Goal: Transaction & Acquisition: Purchase product/service

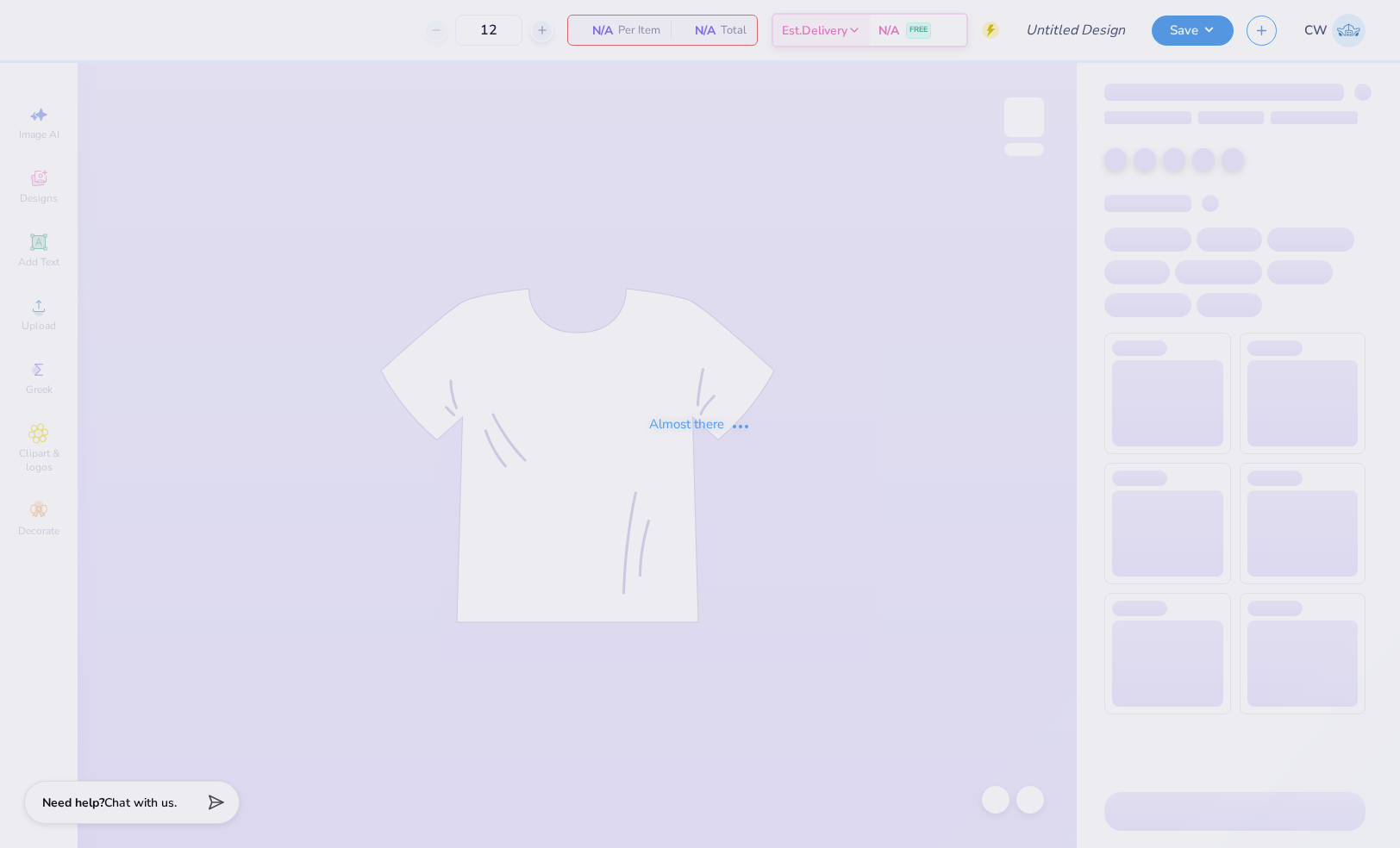
type input "50"
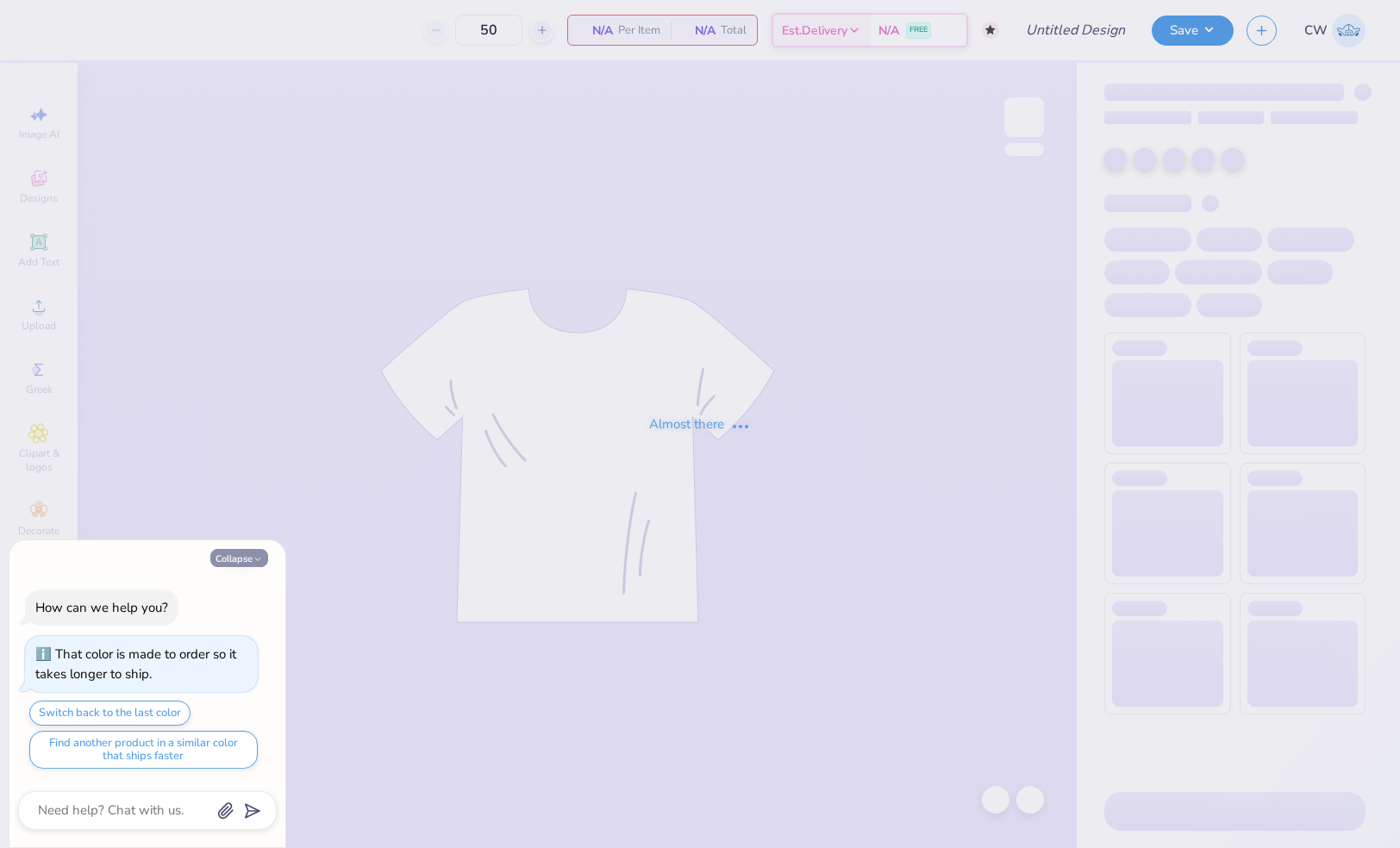
click at [247, 560] on button "Collapse" at bounding box center [239, 558] width 58 height 18
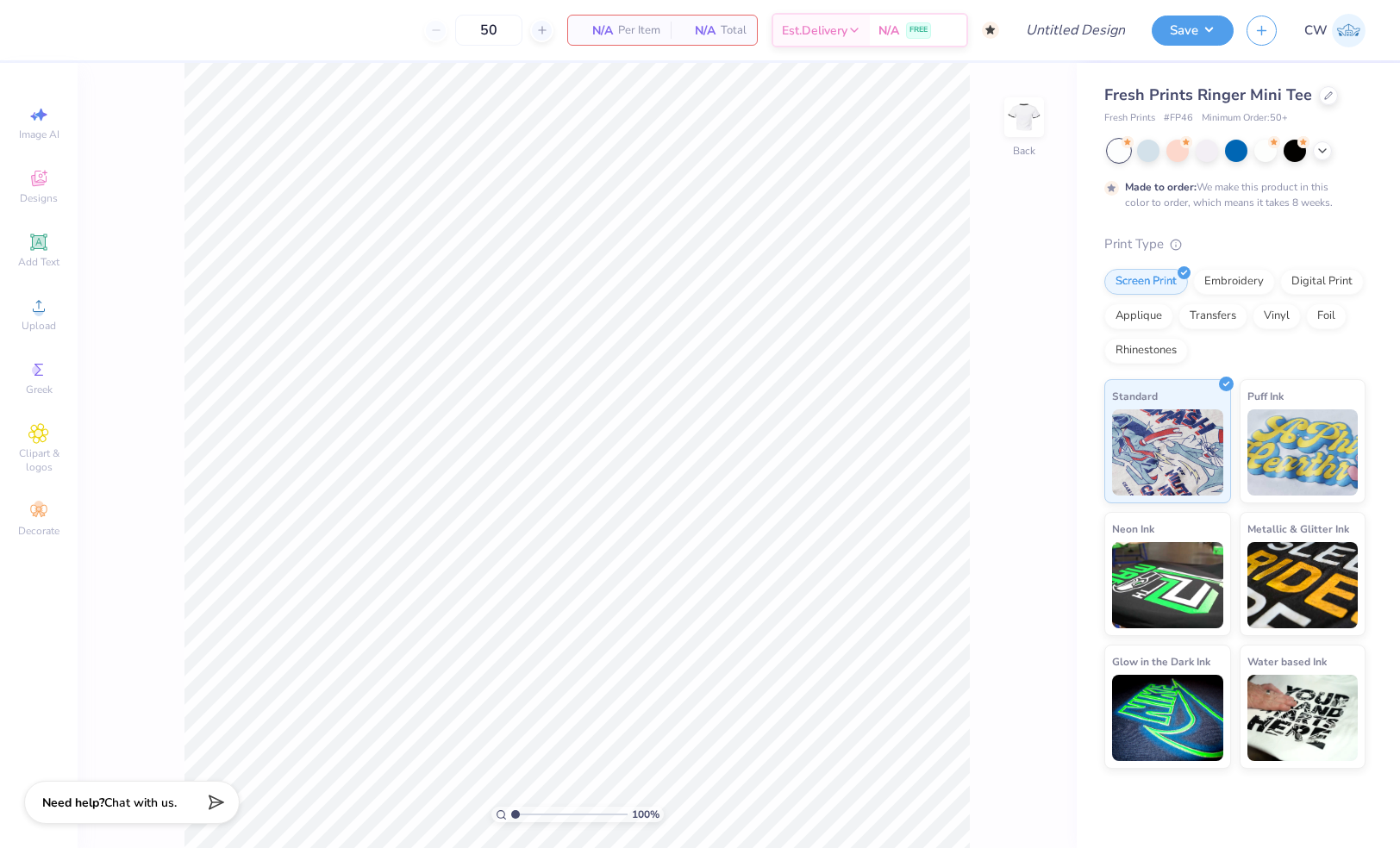
type textarea "x"
click at [1324, 93] on icon at bounding box center [1327, 93] width 8 height 8
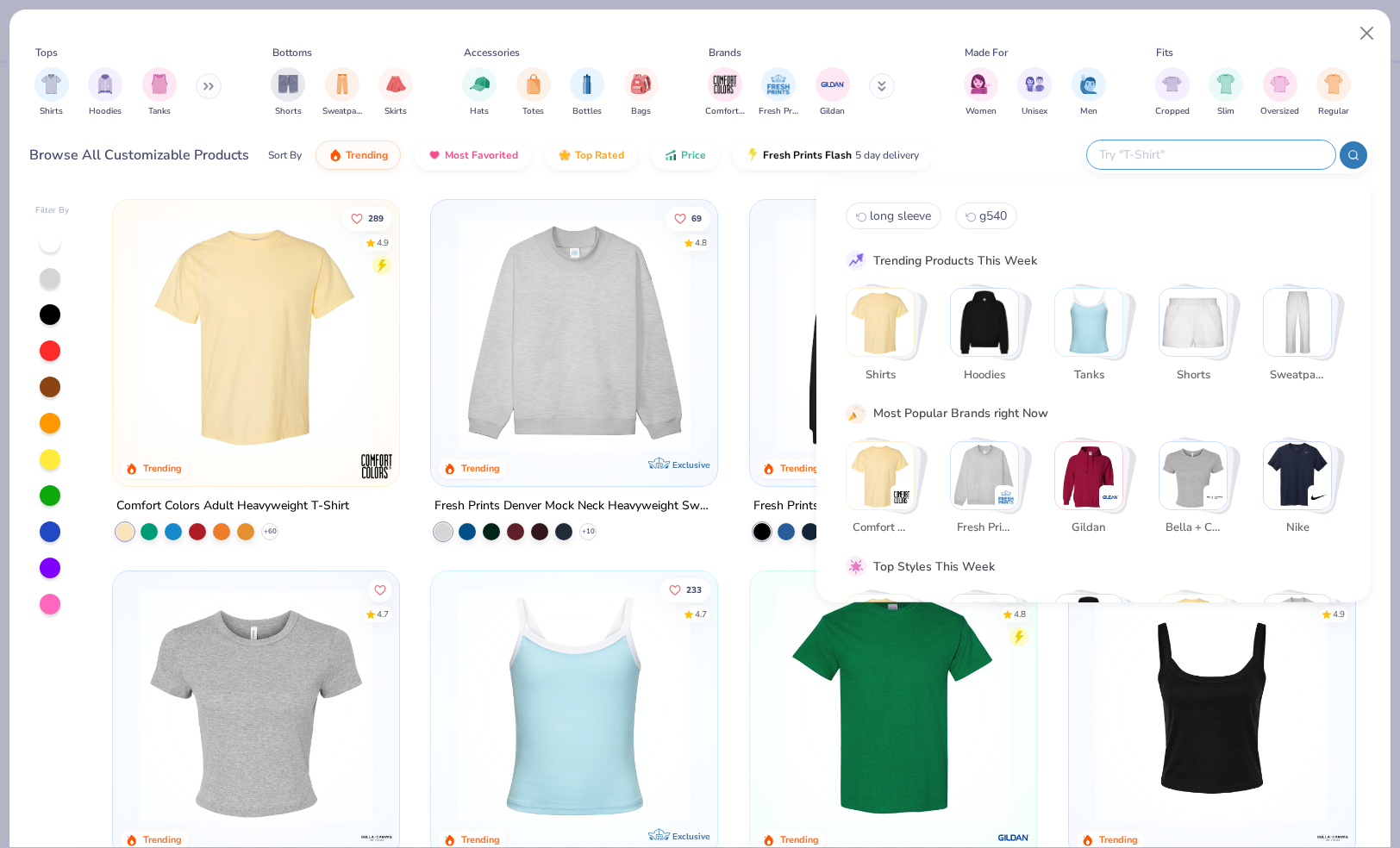
click at [1249, 157] on input "text" at bounding box center [1211, 155] width 226 height 20
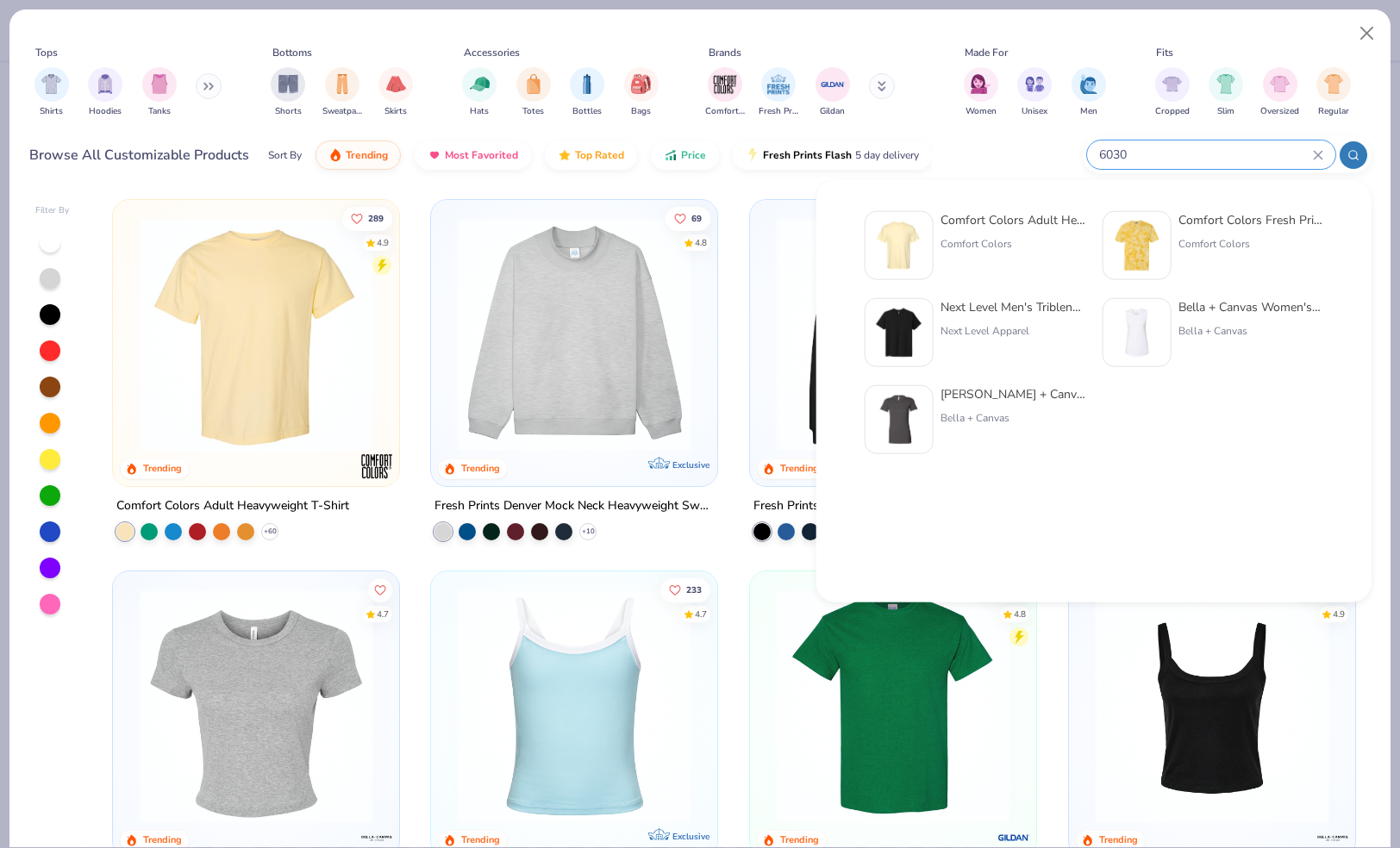
type input "6030"
click at [1028, 222] on div "Comfort Colors Adult Heavyweight RS Pocket T-Shirt" at bounding box center [1012, 221] width 144 height 18
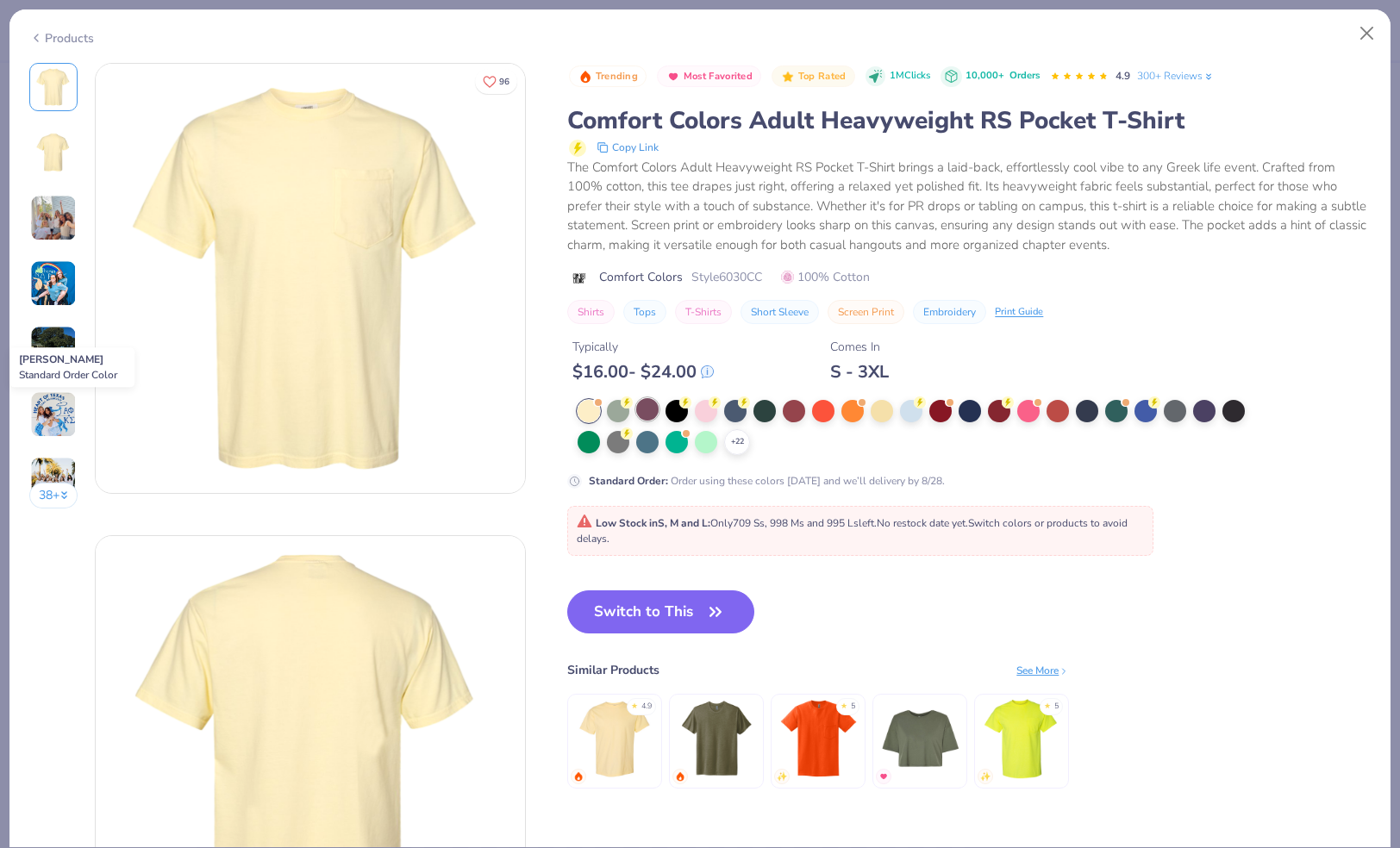
click at [651, 404] on div at bounding box center [648, 409] width 22 height 22
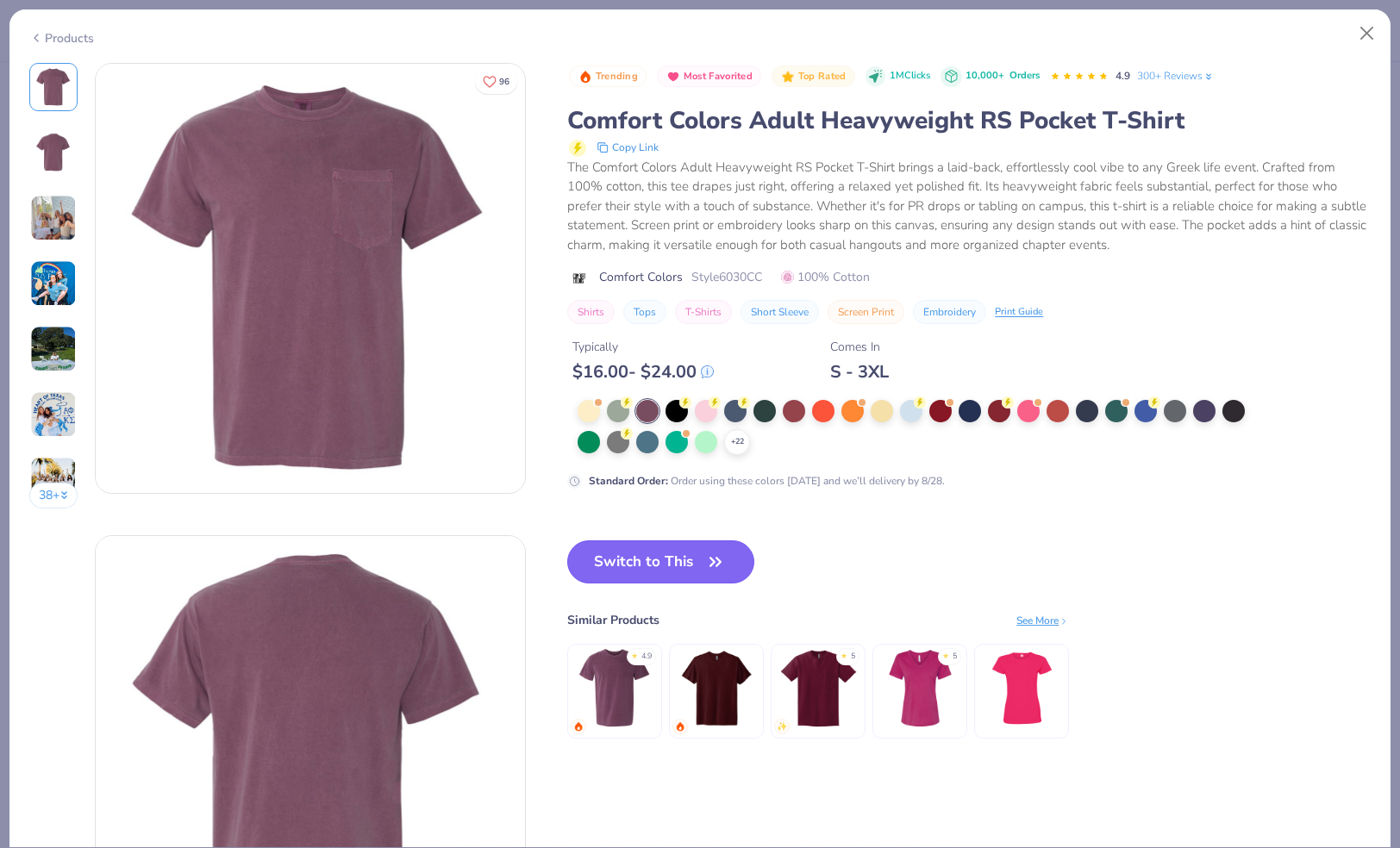
click at [683, 556] on button "Switch to This" at bounding box center [660, 562] width 187 height 43
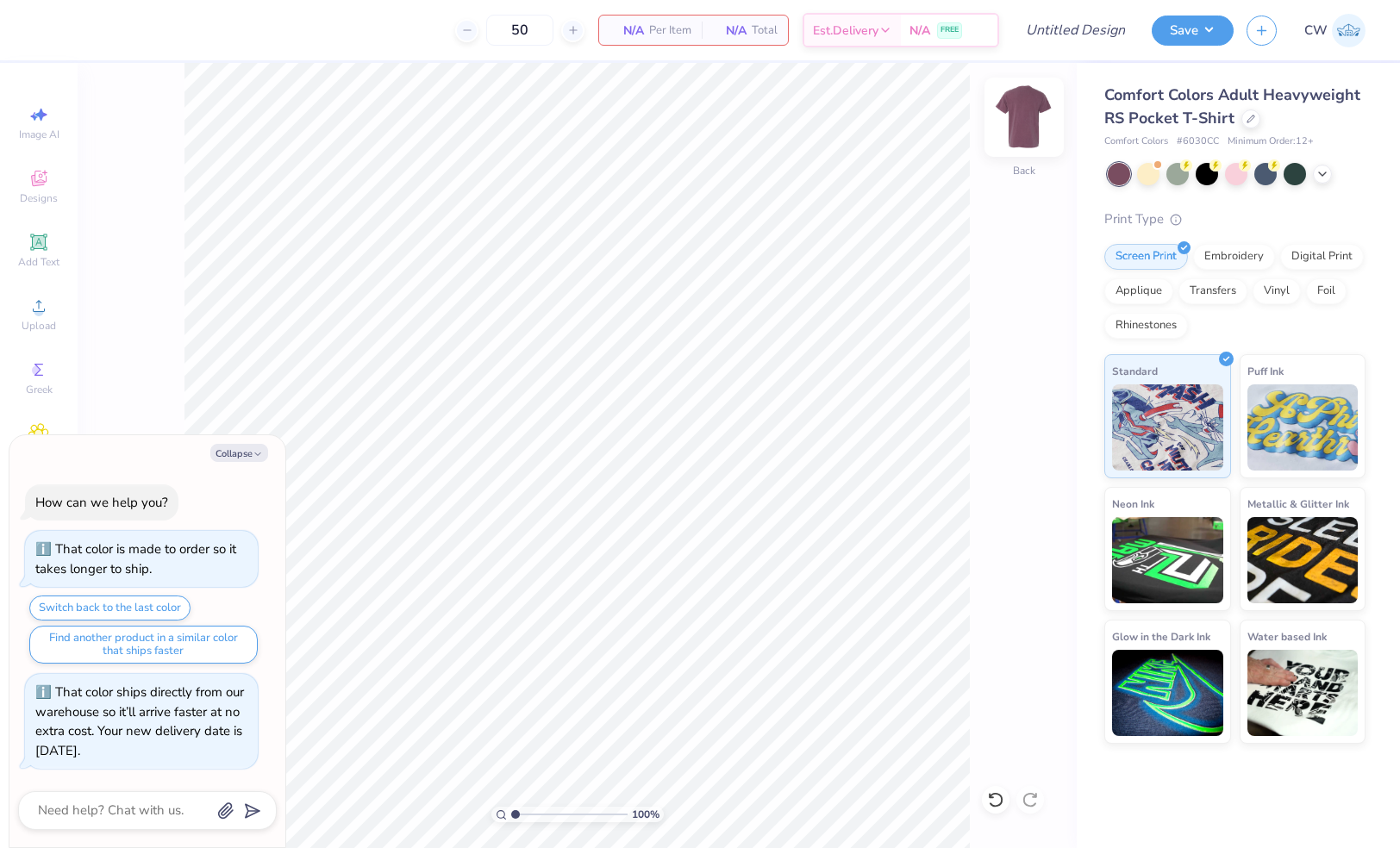
click at [1020, 108] on img at bounding box center [1024, 117] width 69 height 69
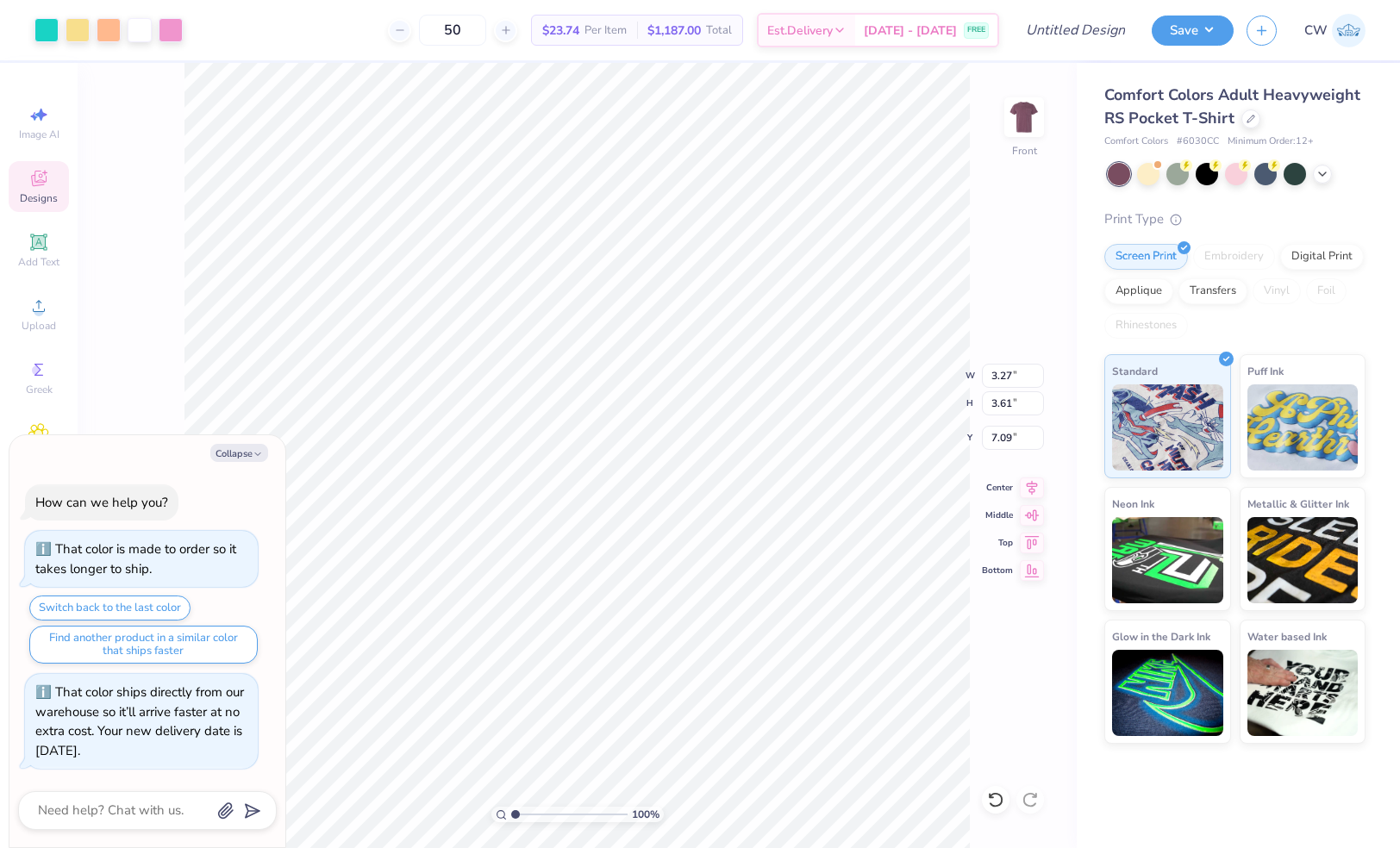
type textarea "x"
type input "3.24"
type input "3.58"
type input "7.12"
type textarea "x"
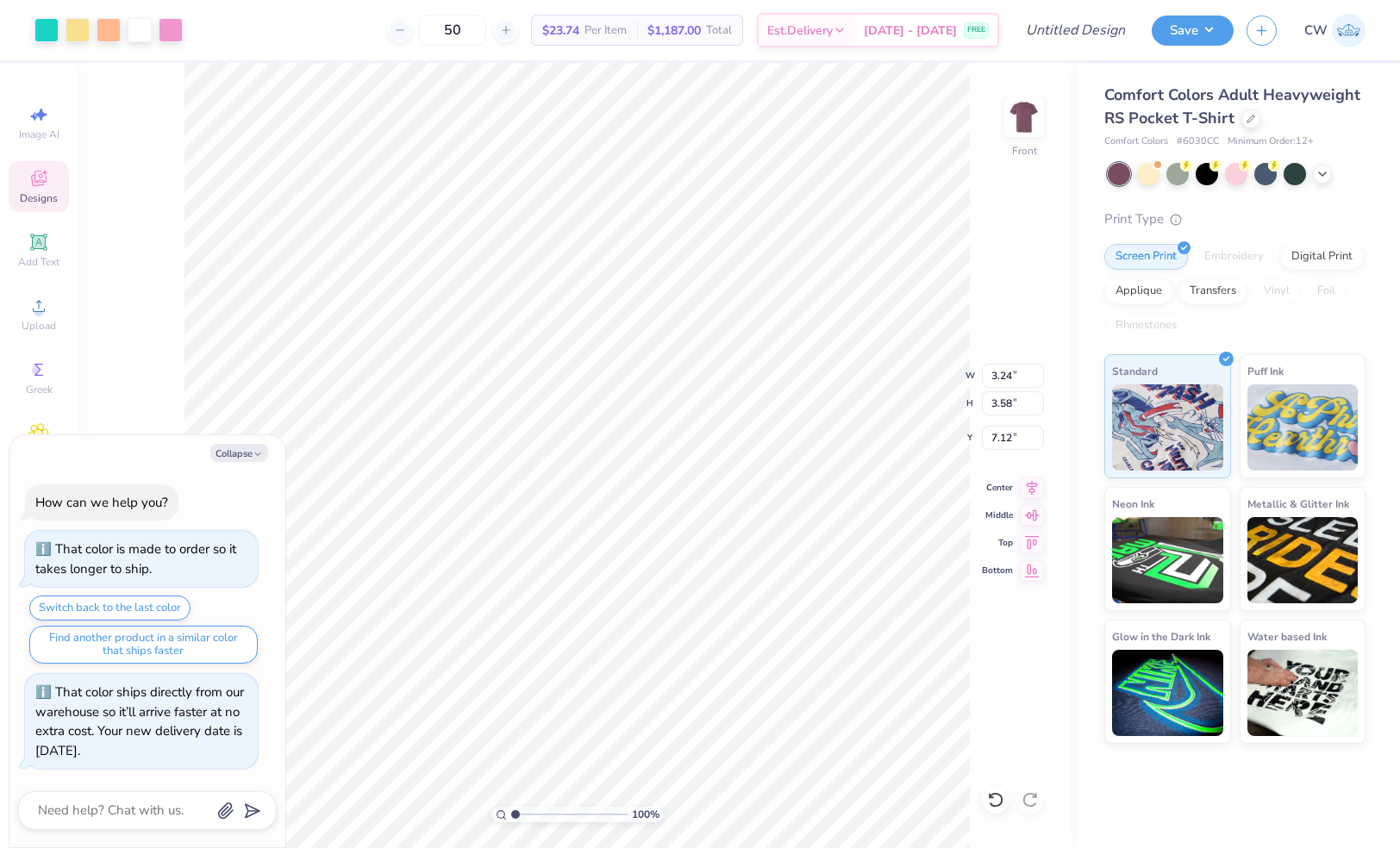
type input "11.34"
type input "12.51"
type input "7.29"
type textarea "x"
type input "12.05"
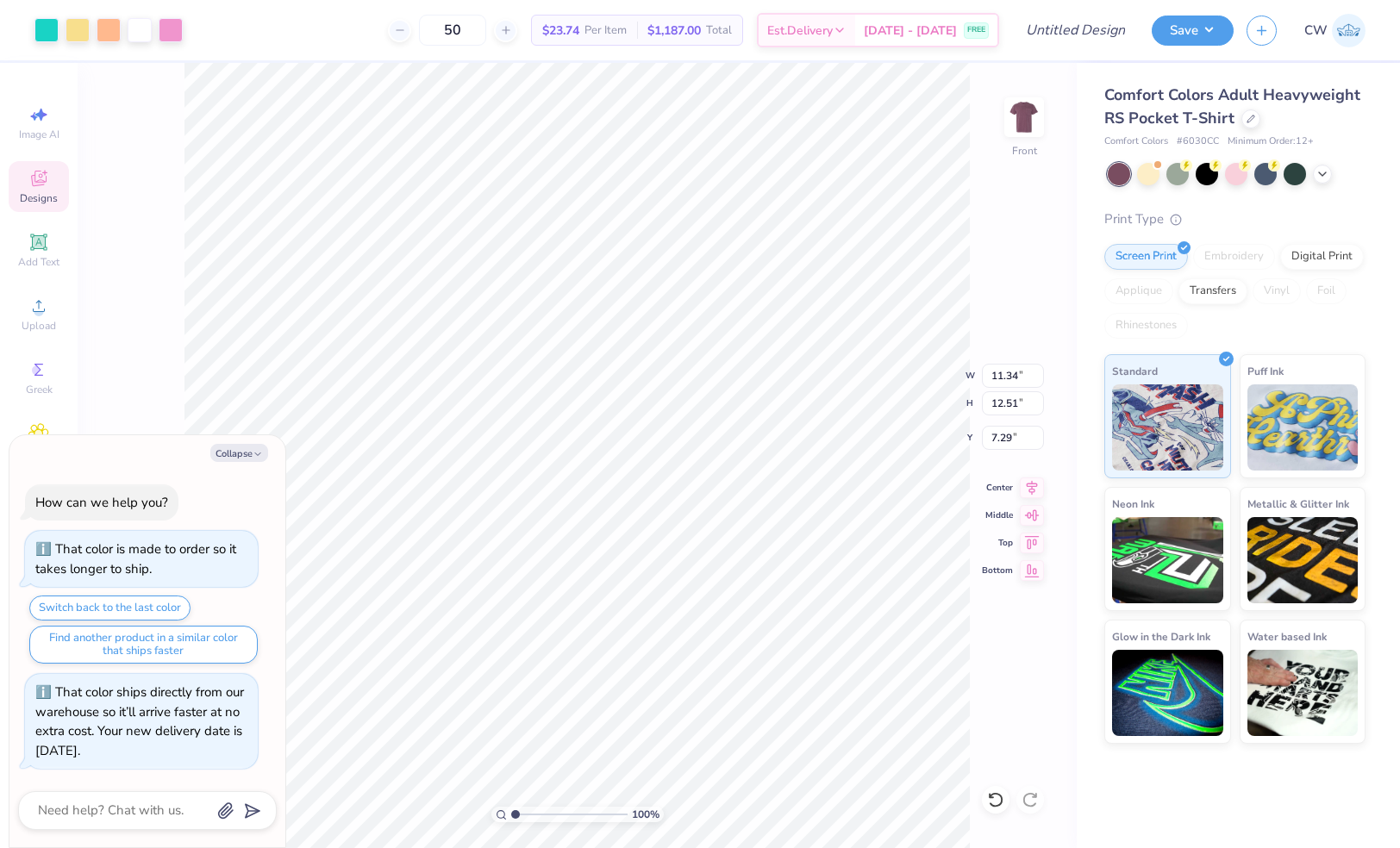
type input "13.29"
type input "7.30"
type textarea "x"
type input "12.91"
type input "14.24"
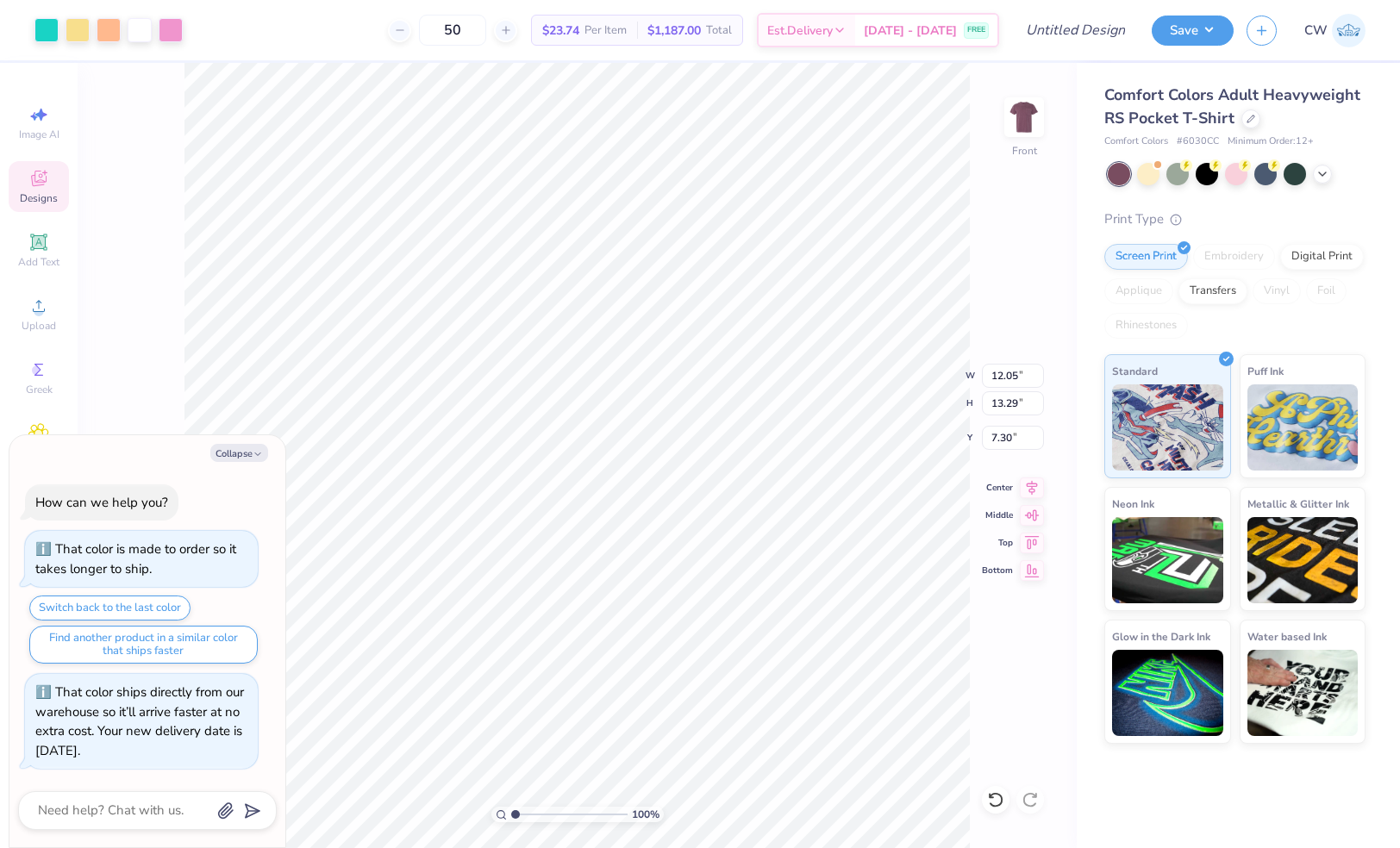
type input "7.32"
type textarea "x"
type input "3.00"
type textarea "x"
type input "12.86"
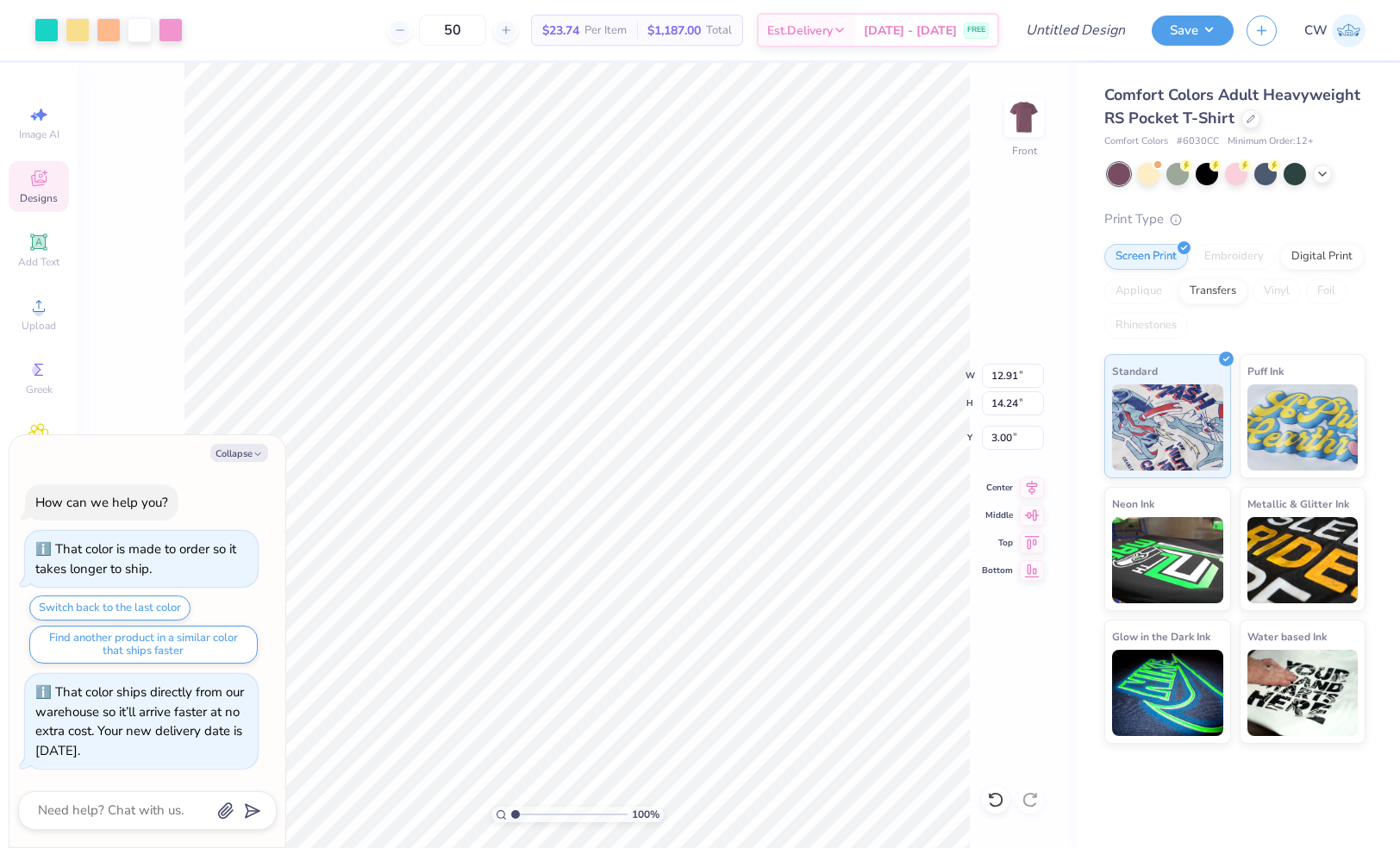
type input "3.61"
type input "4.66"
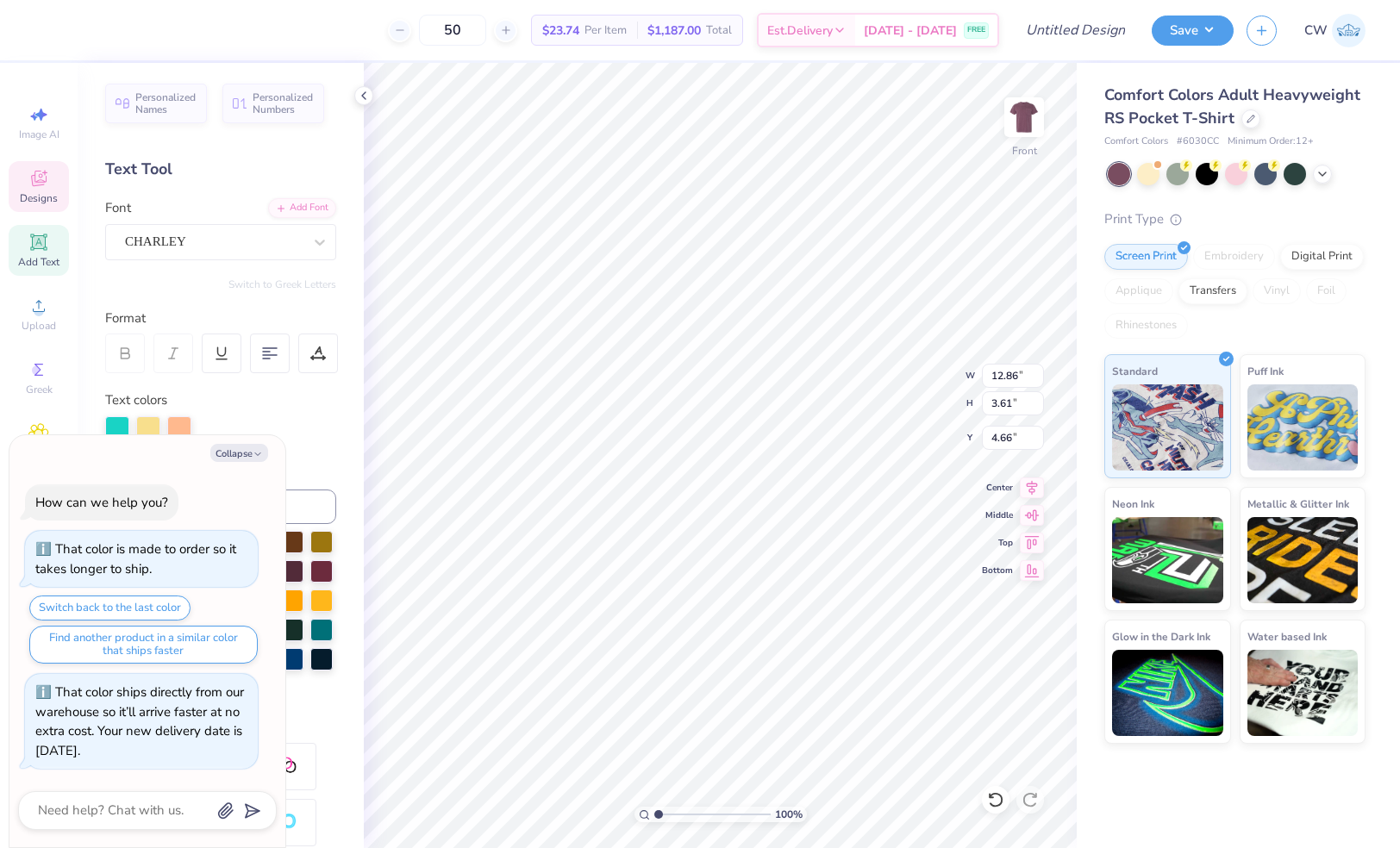
type textarea "x"
type input "8.52"
type textarea "x"
type input "4.66"
type textarea "x"
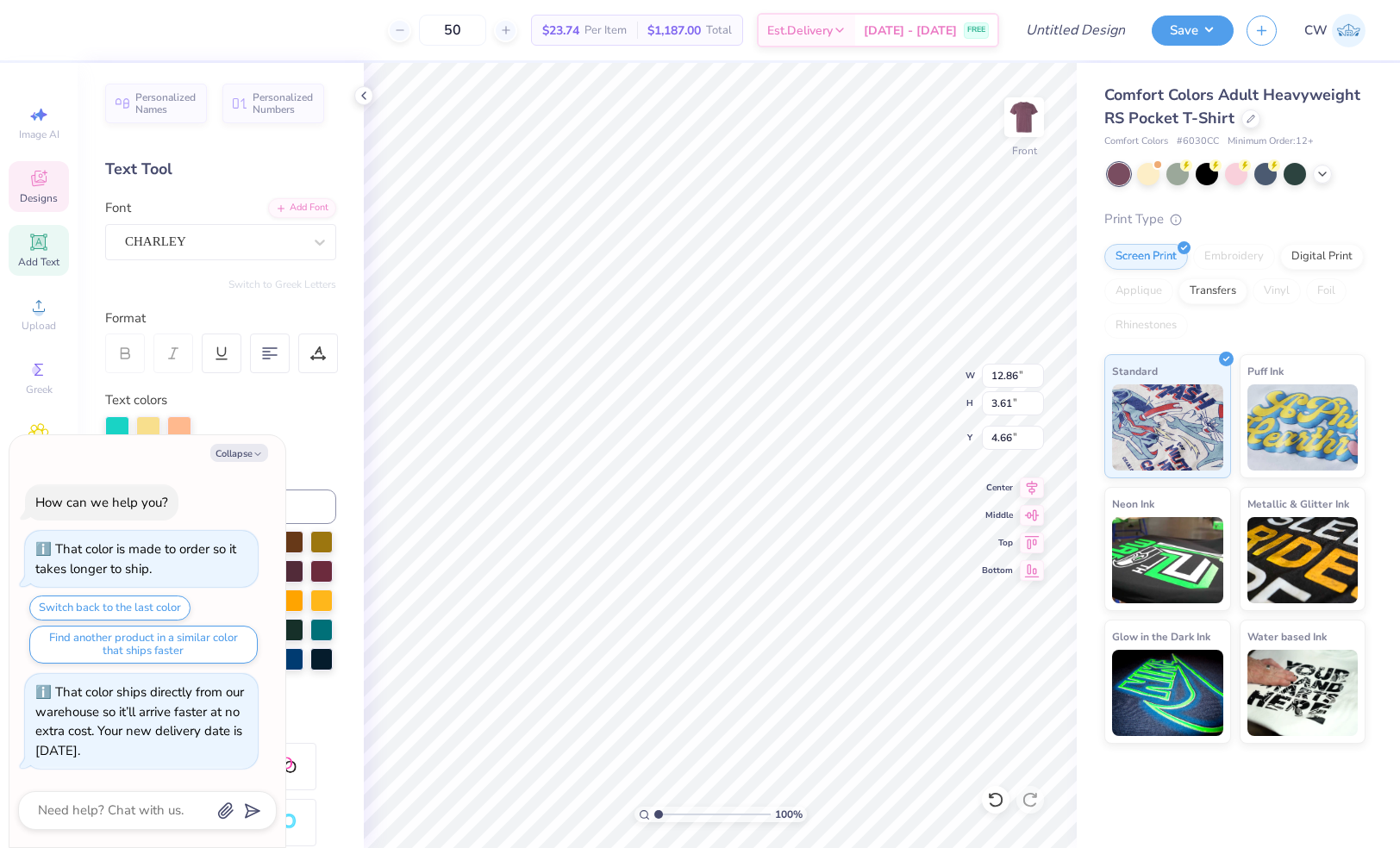
type textarea "AL"
type textarea "x"
type textarea "ALp"
type textarea "x"
type textarea "ALpha"
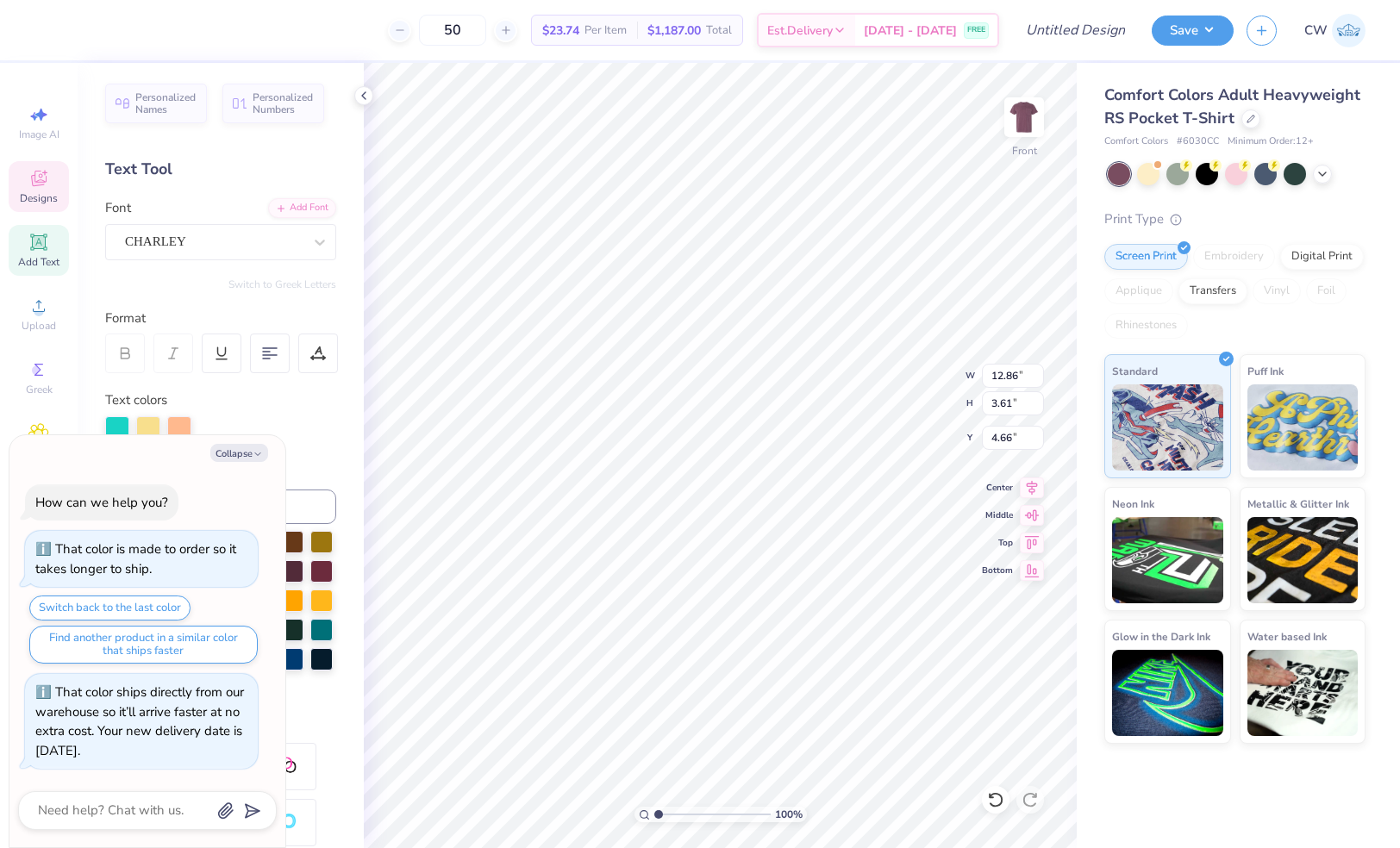
scroll to position [0, 1]
type textarea "x"
type input "8.52"
type textarea "x"
type textarea "T"
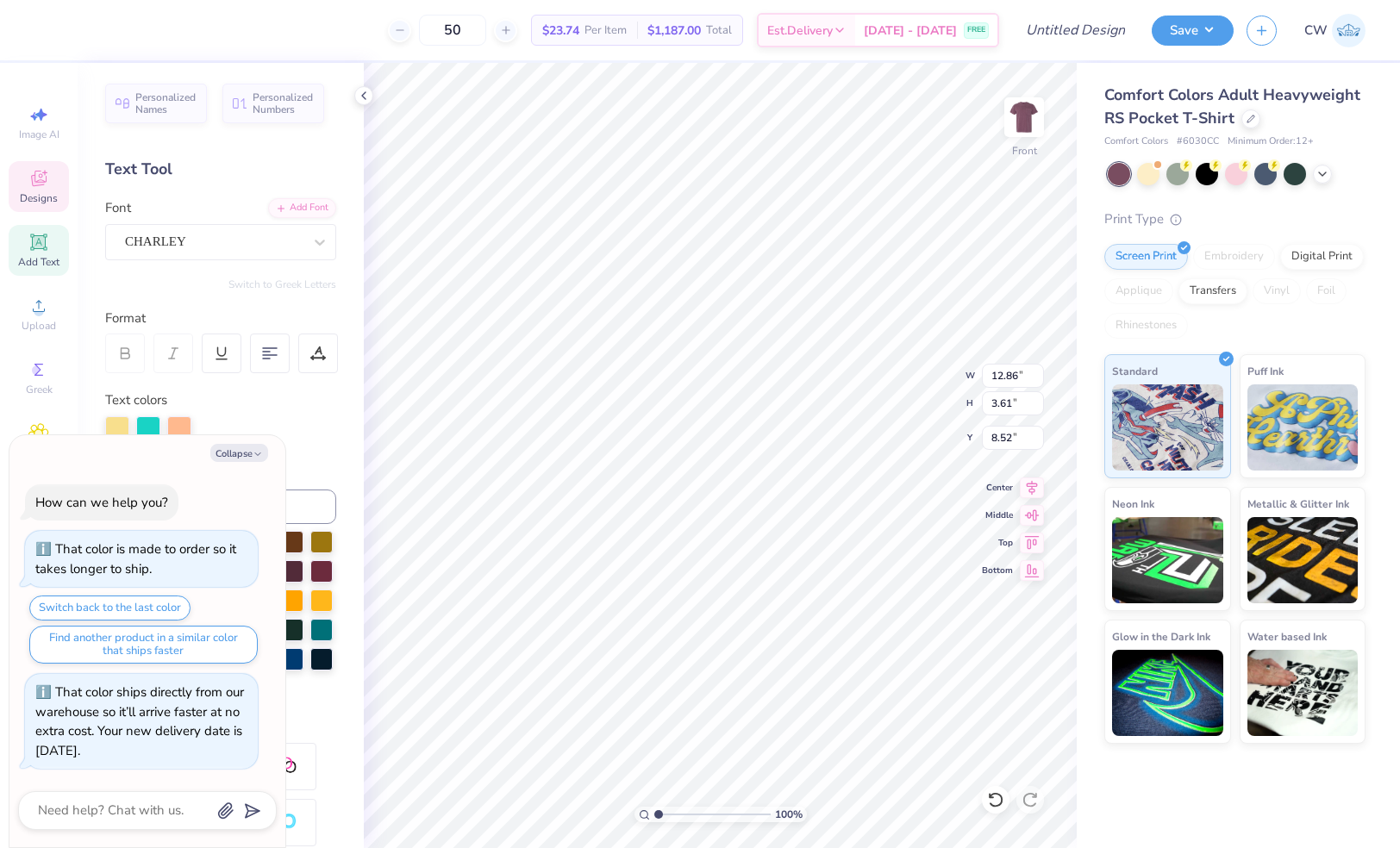
type textarea "x"
type textarea "Ta"
type textarea "x"
type textarea "Tau"
type textarea "x"
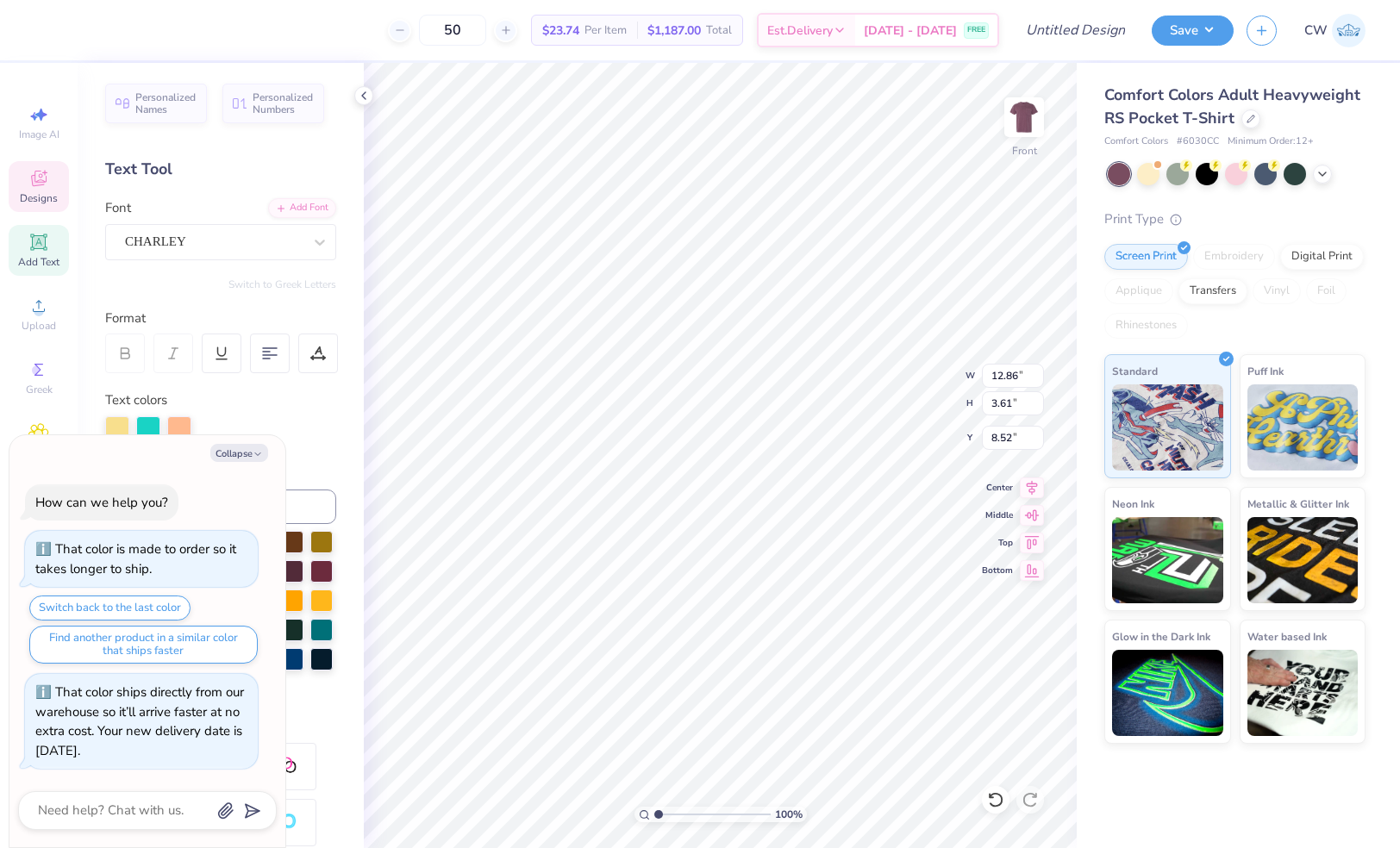
type input "12.40"
type textarea "x"
type textarea "O"
type textarea "x"
type textarea "Om"
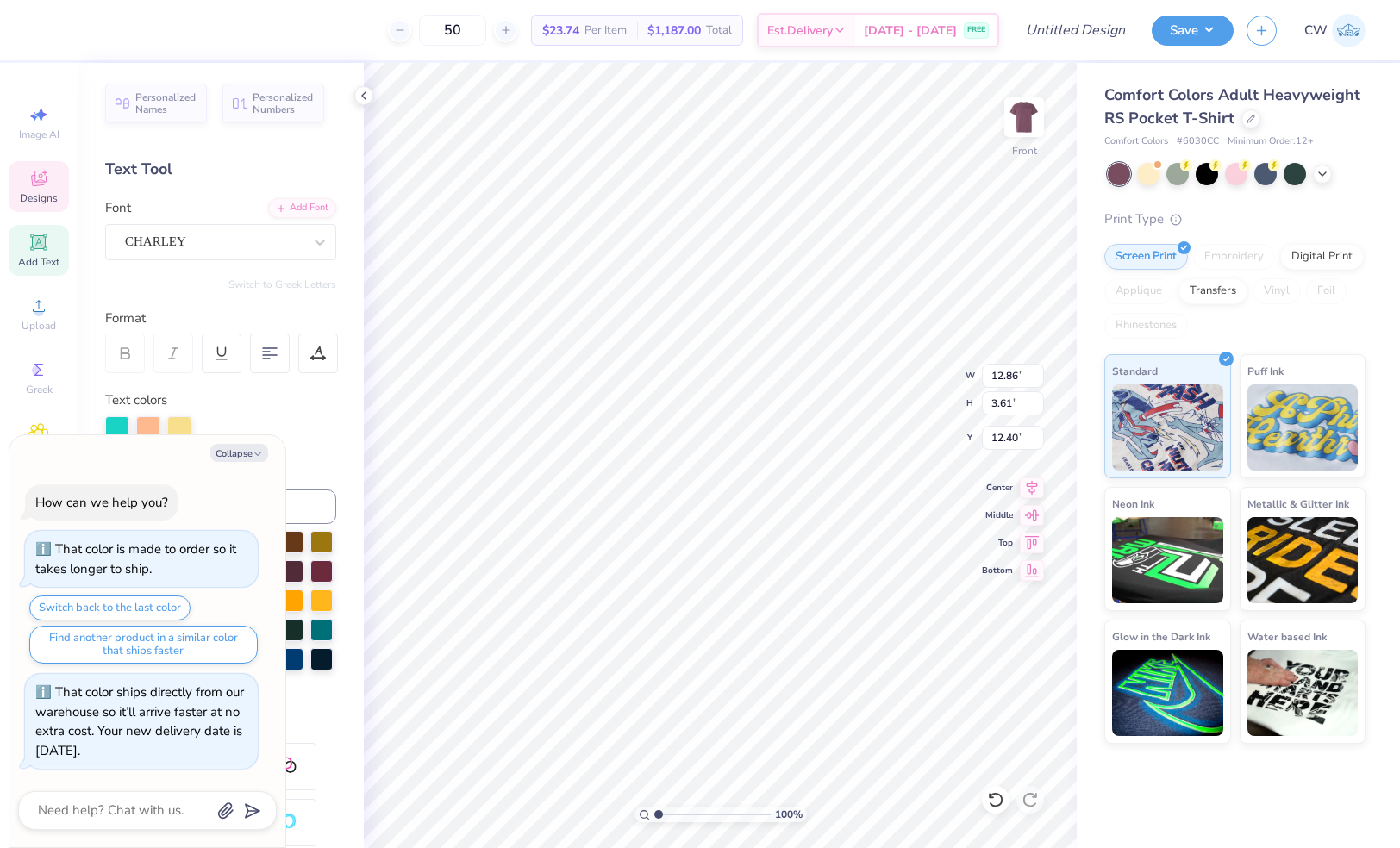
type textarea "x"
type textarea "Omeg"
type textarea "x"
type textarea "Omega"
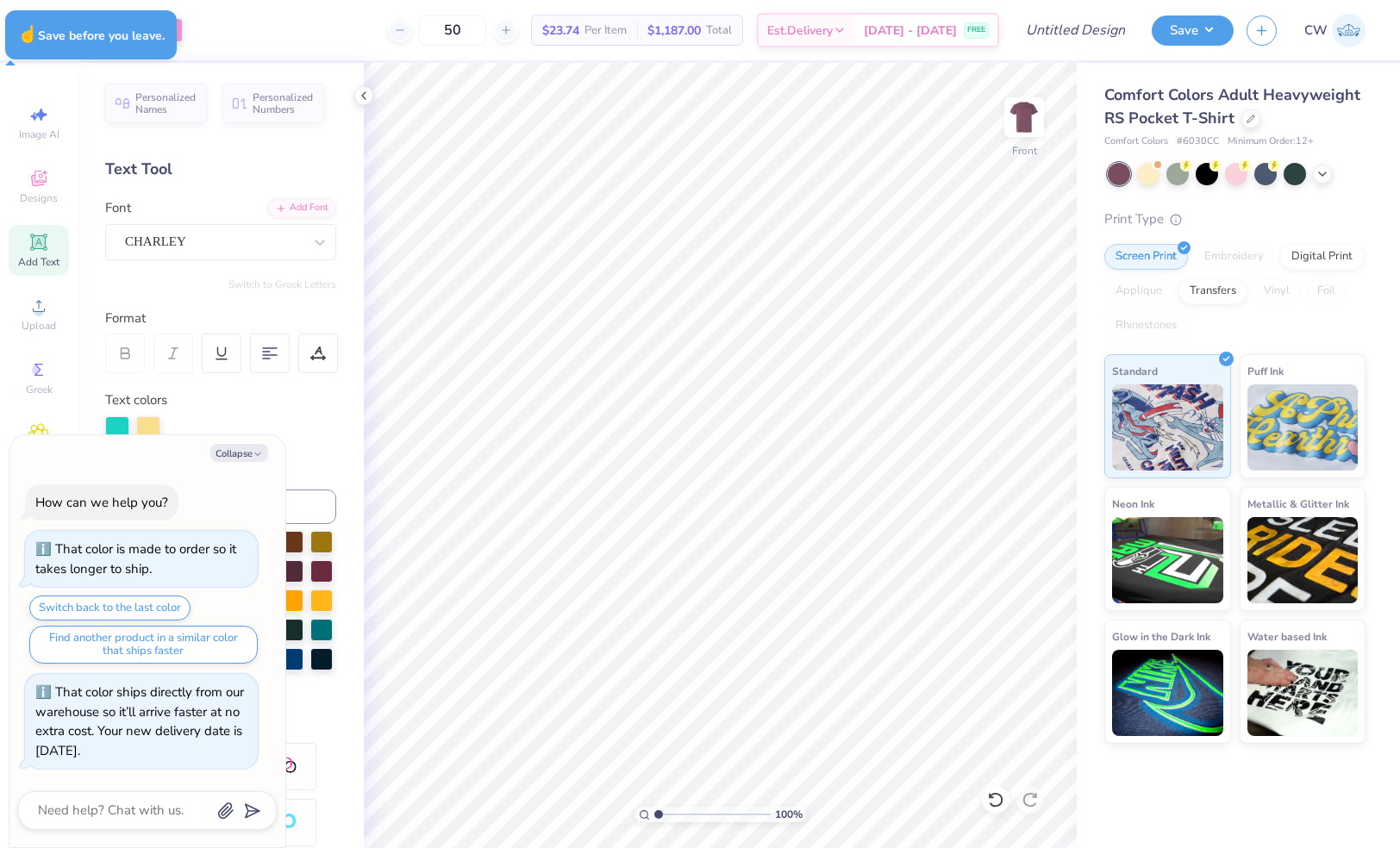
type textarea "x"
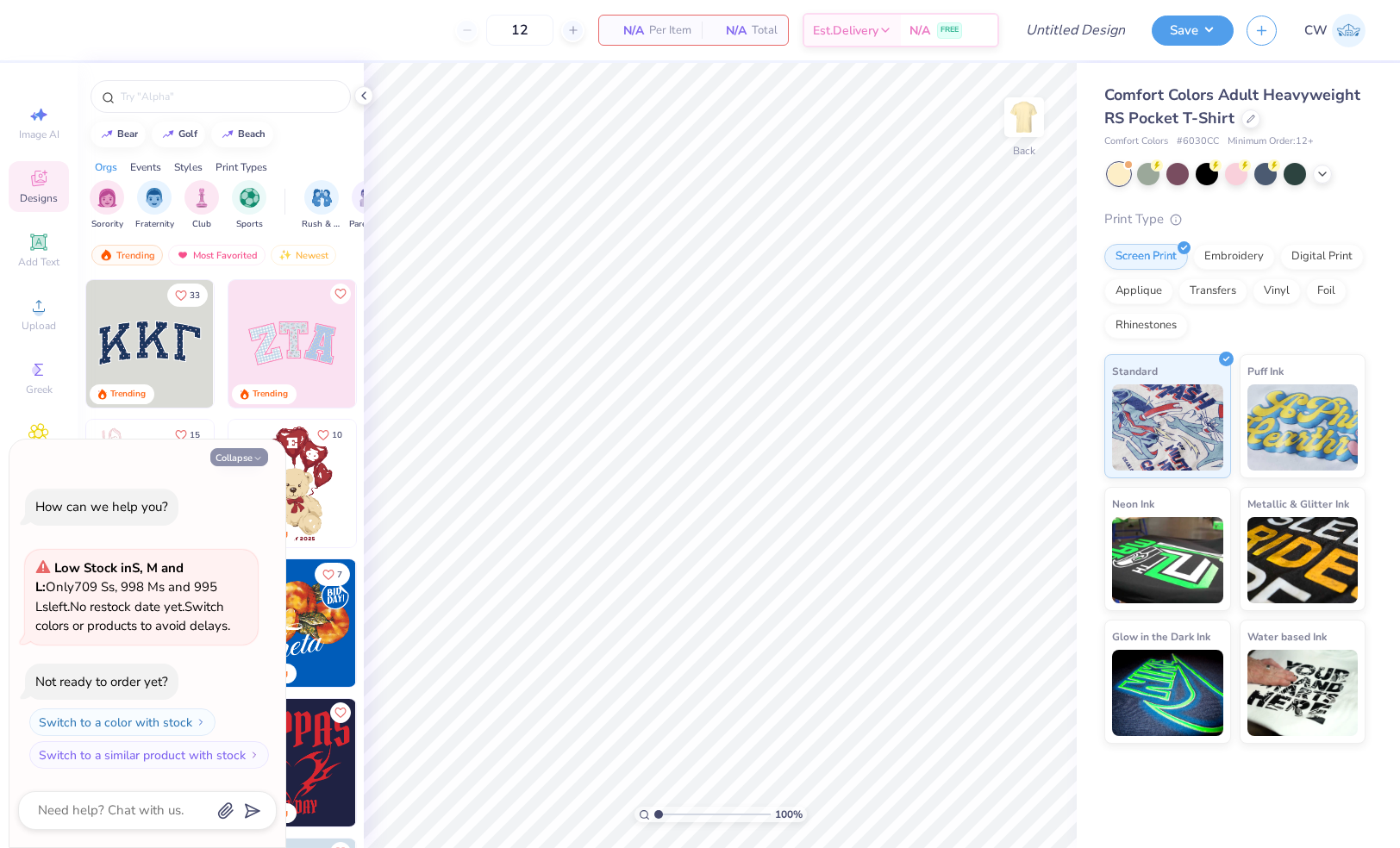
click at [250, 459] on button "Collapse" at bounding box center [239, 457] width 58 height 18
type textarea "x"
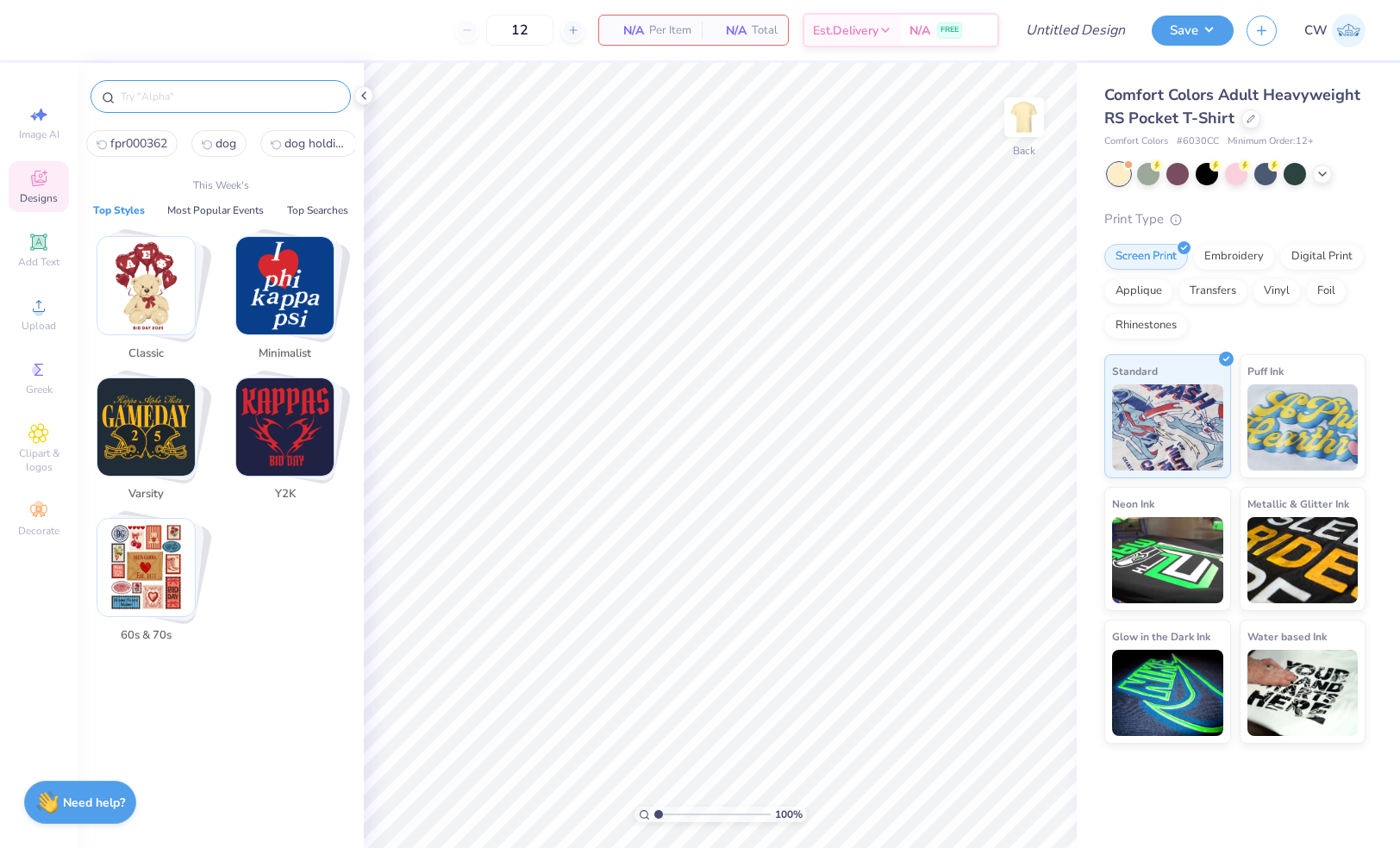
click at [170, 94] on input "text" at bounding box center [229, 97] width 221 height 17
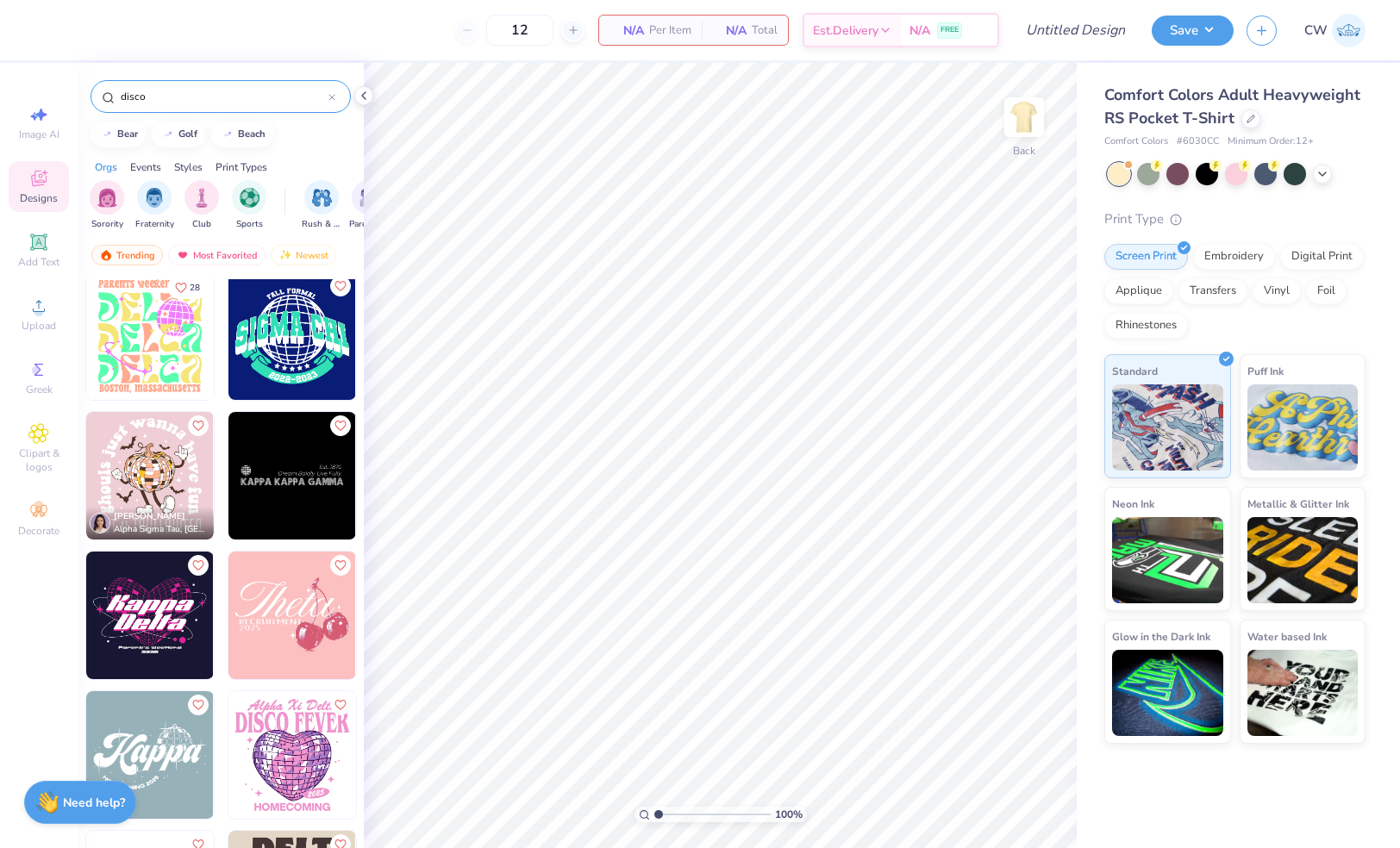
scroll to position [288, 0]
type input "disco"
click at [152, 188] on img "filter for Fraternity" at bounding box center [154, 196] width 19 height 20
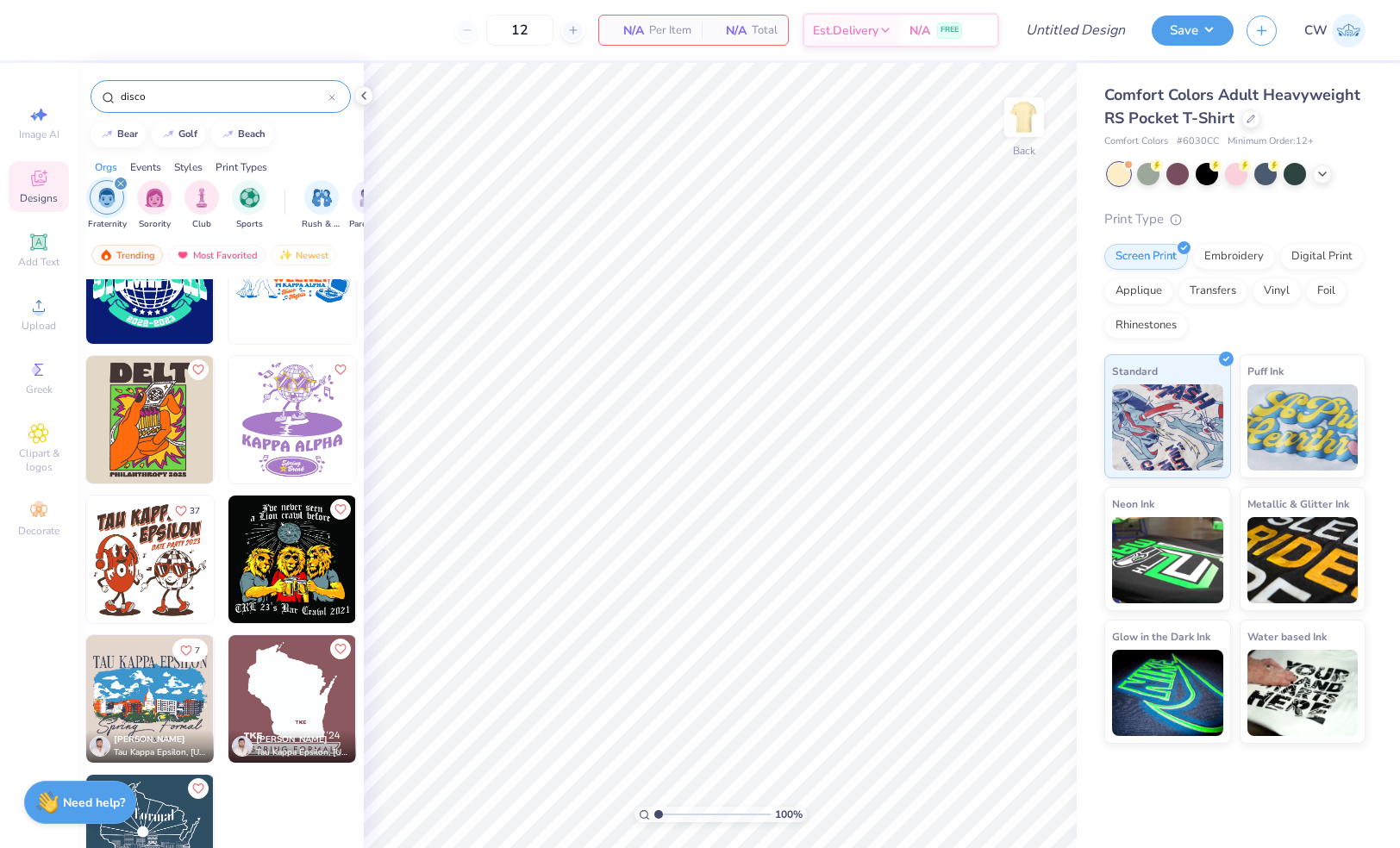
scroll to position [64, 0]
click at [121, 186] on div "filter for Fraternity" at bounding box center [120, 183] width 16 height 16
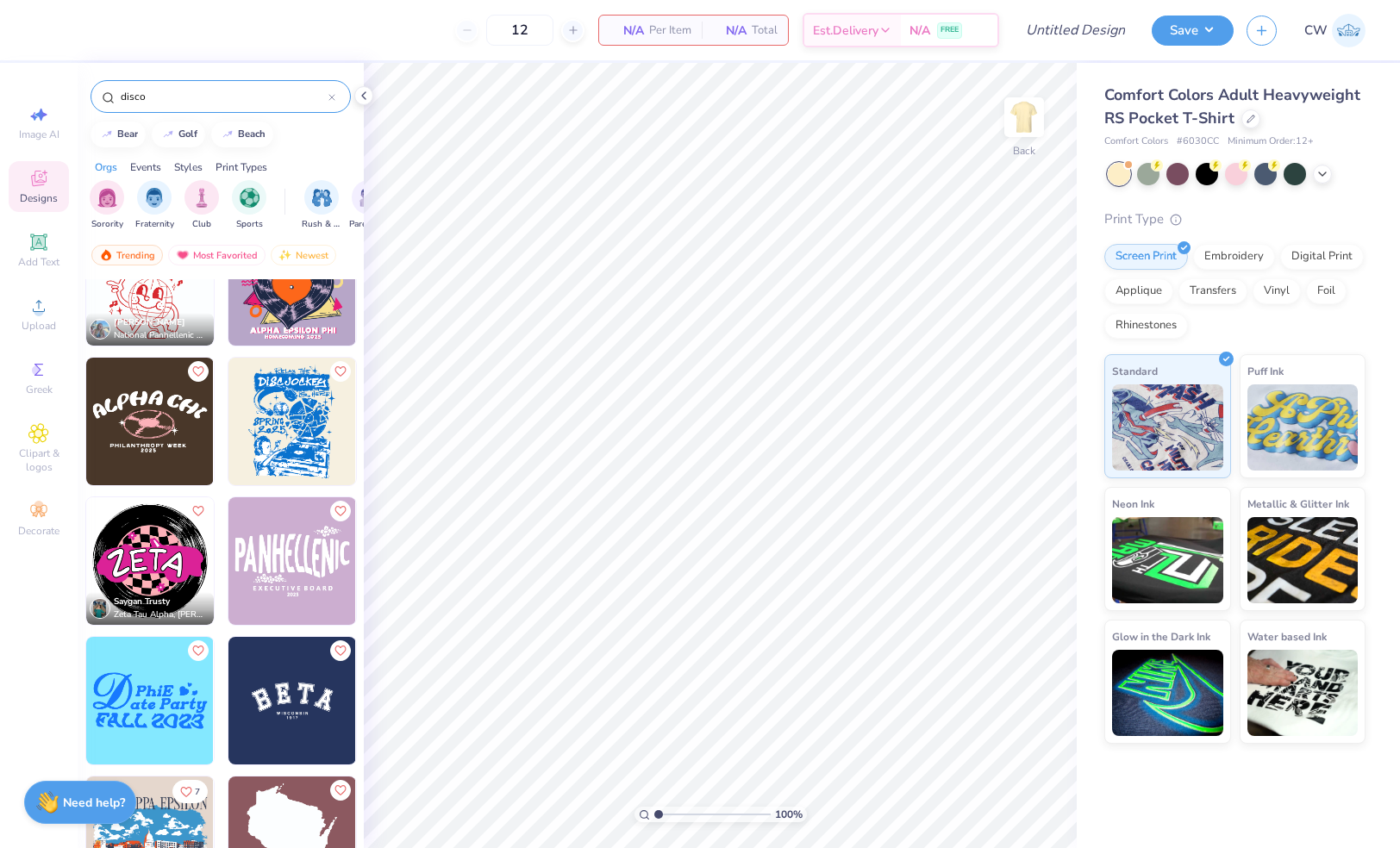
scroll to position [3695, 0]
